Goal: Information Seeking & Learning: Check status

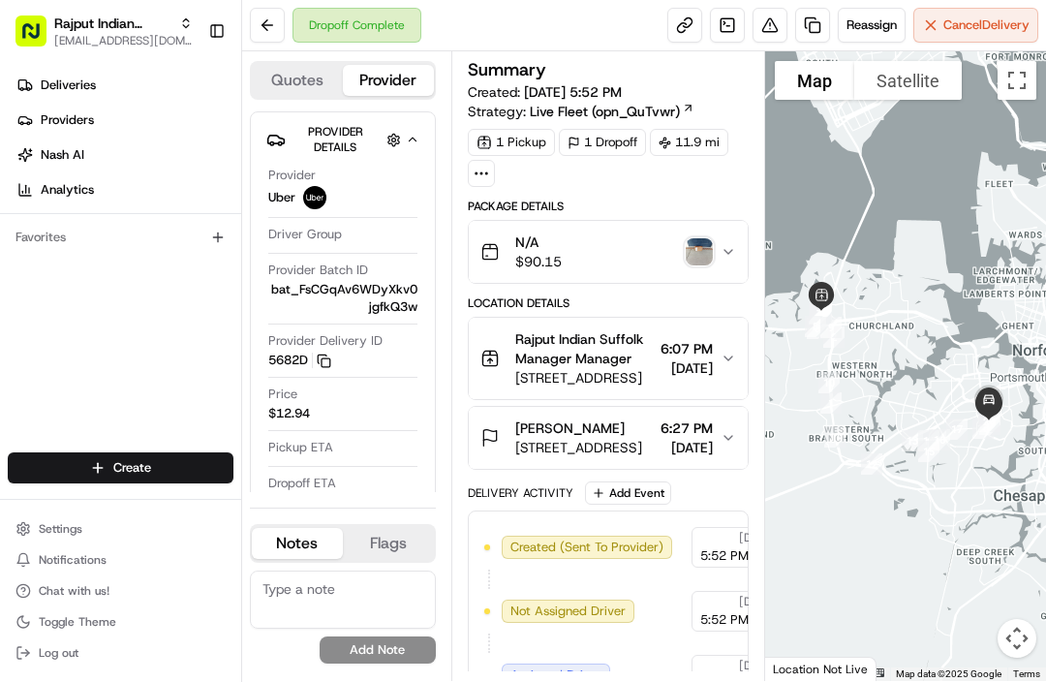
click at [63, 82] on span "Deliveries" at bounding box center [68, 85] width 55 height 17
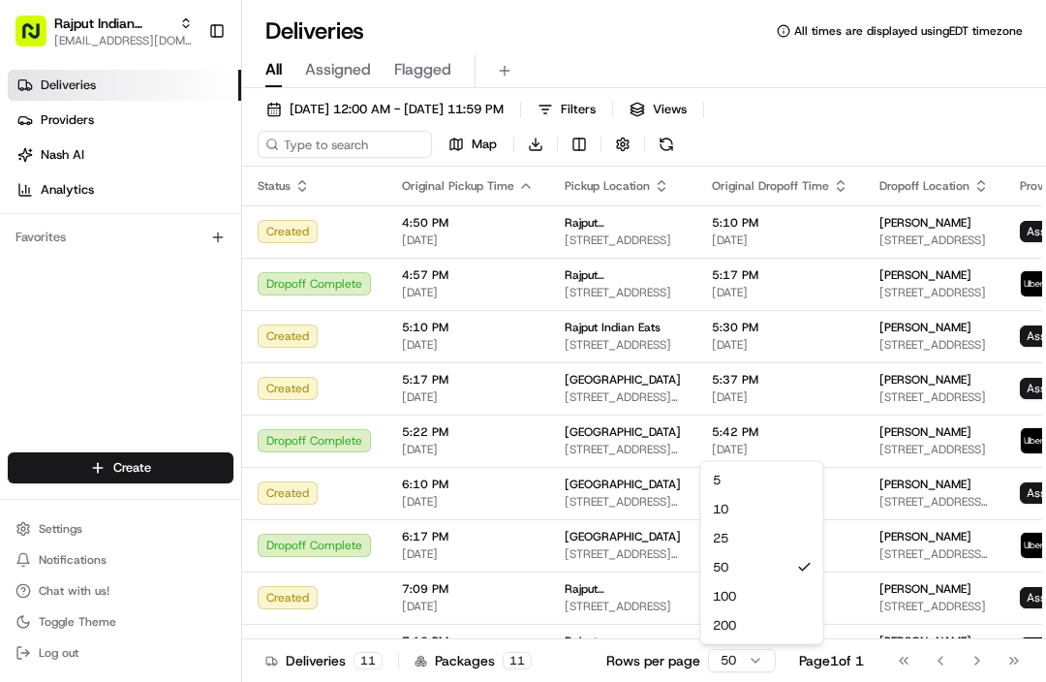
click at [732, 663] on html "Rajput Indian Cuisine [EMAIL_ADDRESS][DOMAIN_NAME] Toggle Sidebar Deliveries Pr…" at bounding box center [523, 341] width 1046 height 682
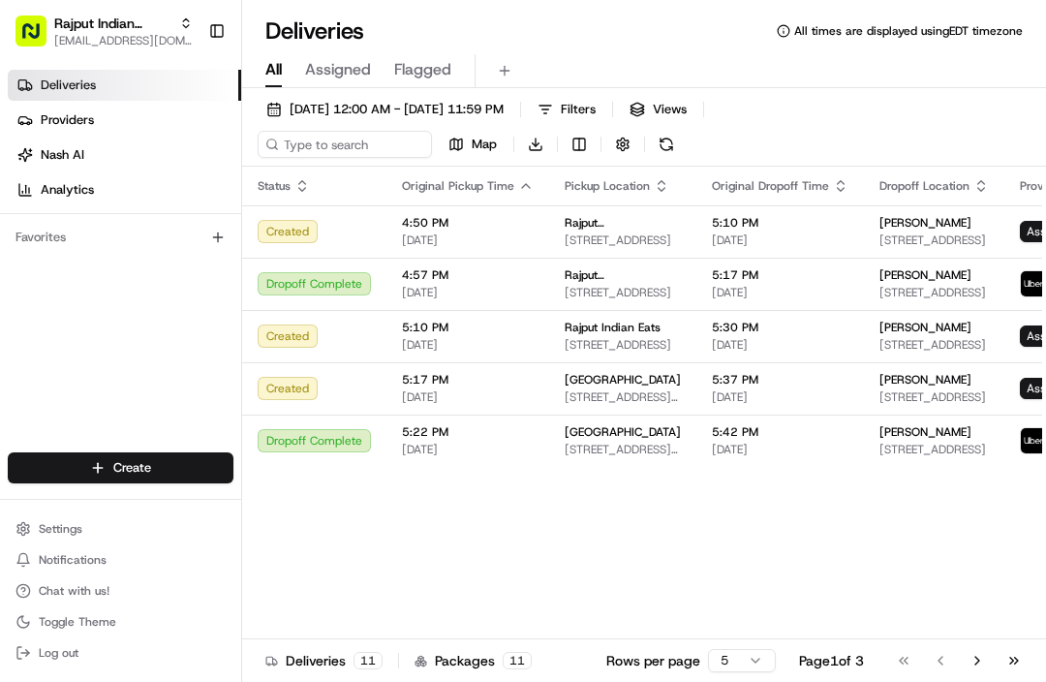
click at [1015, 657] on button "Go to last page" at bounding box center [1014, 660] width 33 height 27
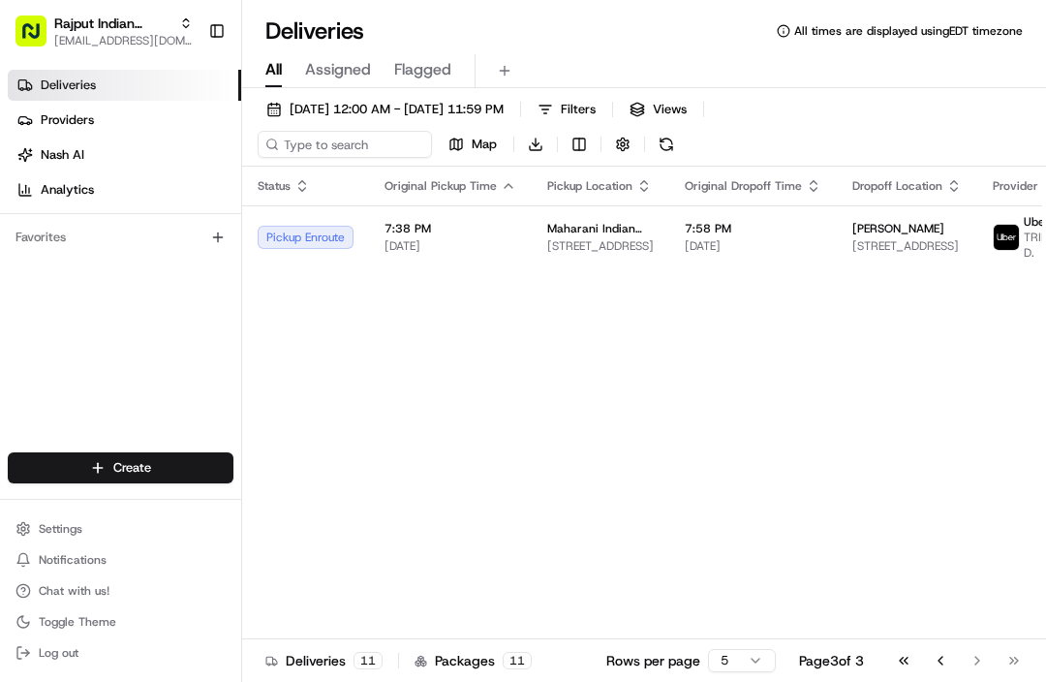
click at [942, 669] on button "Go to previous page" at bounding box center [940, 660] width 33 height 27
